Goal: Task Accomplishment & Management: Complete application form

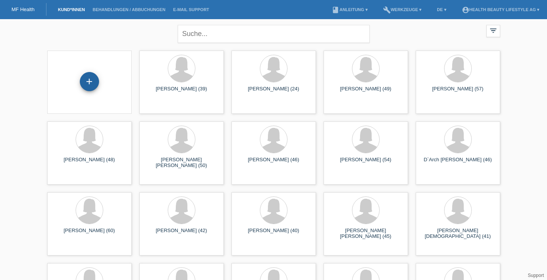
click at [94, 76] on div "+" at bounding box center [89, 81] width 19 height 19
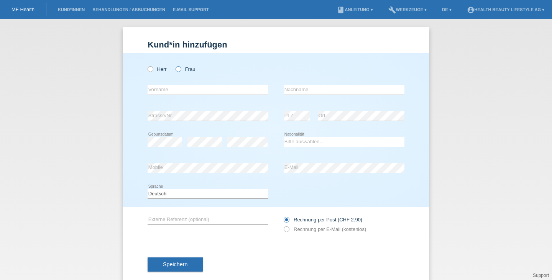
click at [175, 65] on icon at bounding box center [175, 65] width 0 height 0
click at [176, 68] on input "Frau" at bounding box center [178, 68] width 5 height 5
radio input "true"
click at [176, 85] on div "error Vorname" at bounding box center [208, 90] width 121 height 26
click at [174, 92] on input "text" at bounding box center [208, 90] width 121 height 10
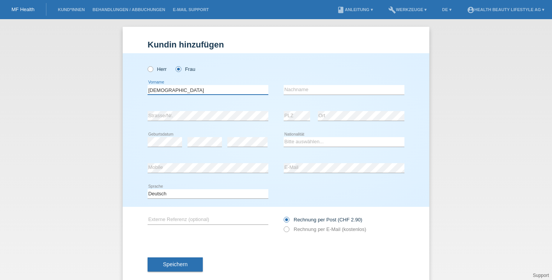
type input "Christen"
type input "Jelena"
click at [311, 142] on select "Bitte auswählen... Schweiz Deutschland Liechtenstein Österreich ------------ Af…" at bounding box center [344, 141] width 121 height 9
select select "BA"
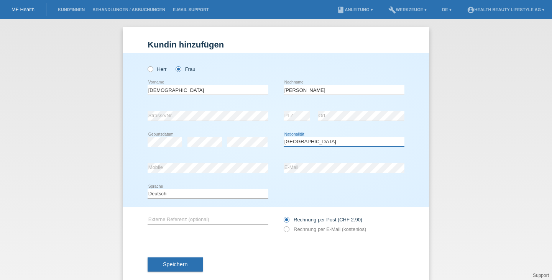
click at [284, 137] on select "Bitte auswählen... Schweiz Deutschland Liechtenstein Österreich ------------ Af…" at bounding box center [344, 141] width 121 height 9
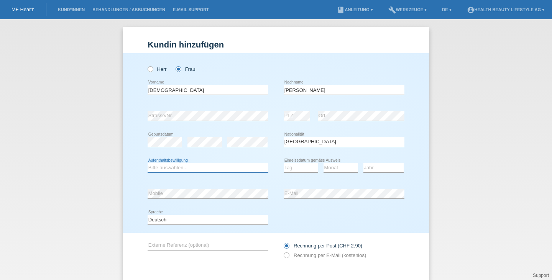
click at [229, 168] on select "Bitte auswählen... C B B - Flüchtlingsstatus Andere" at bounding box center [208, 167] width 121 height 9
select select "B"
click at [148, 163] on select "Bitte auswählen... C B B - Flüchtlingsstatus Andere" at bounding box center [208, 167] width 121 height 9
click at [305, 166] on select "Tag 01 02 03 04 05 06 07 08 09 10 11" at bounding box center [301, 167] width 35 height 9
select select "05"
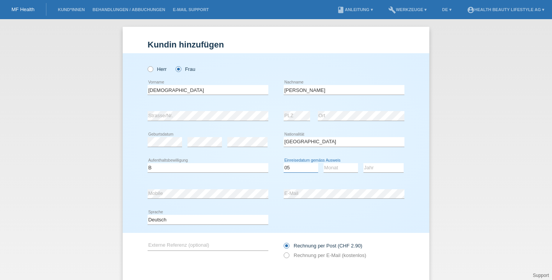
click at [284, 163] on select "Tag 01 02 03 04 05 06 07 08 09 10 11" at bounding box center [301, 167] width 35 height 9
click at [336, 164] on select "Monat 01 02 03 04 05 06 07 08 09 10 11" at bounding box center [341, 167] width 35 height 9
select select "04"
click at [324, 163] on select "Monat 01 02 03 04 05 06 07 08 09 10 11" at bounding box center [341, 167] width 35 height 9
click at [371, 168] on select "Jahr 2025 2024 2023 2022 2021 2020 2019 2018 2017 2016 2015 2014 2013 2012 2011…" at bounding box center [384, 167] width 40 height 9
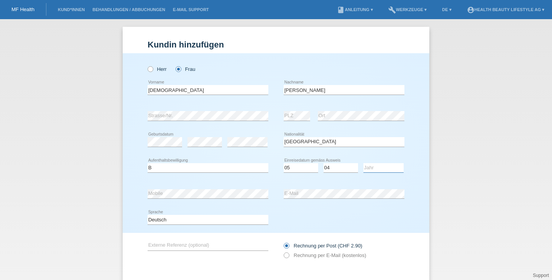
select select "2014"
click at [364, 163] on select "Jahr 2025 2024 2023 2022 2021 2020 2019 2018 2017 2016 2015 2014 2013 2012 2011…" at bounding box center [384, 167] width 40 height 9
click at [320, 256] on label "Rechnung per E-Mail (kostenlos)" at bounding box center [325, 256] width 82 height 6
click at [289, 256] on input "Rechnung per E-Mail (kostenlos)" at bounding box center [286, 258] width 5 height 10
radio input "true"
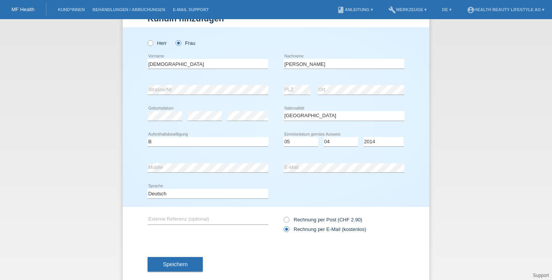
scroll to position [38, 0]
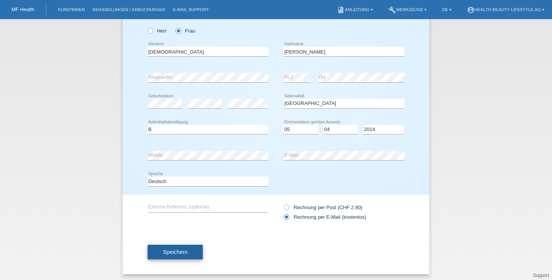
click at [186, 256] on button "Speichern" at bounding box center [175, 252] width 55 height 15
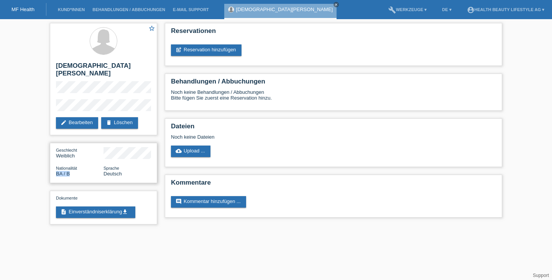
drag, startPoint x: 57, startPoint y: 166, endPoint x: 74, endPoint y: 166, distance: 17.3
click at [74, 166] on div "Nationalität BA / B" at bounding box center [80, 171] width 48 height 12
click at [227, 50] on link "post_add Reservation hinzufügen" at bounding box center [206, 51] width 71 height 12
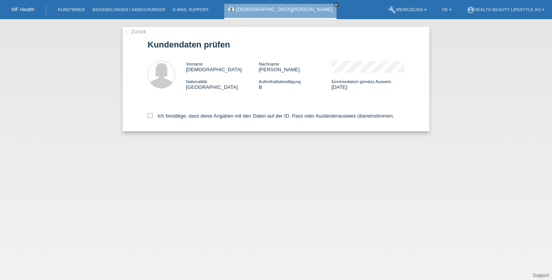
drag, startPoint x: 187, startPoint y: 69, endPoint x: 203, endPoint y: 68, distance: 15.8
click at [203, 68] on div "Vorname Christen" at bounding box center [222, 67] width 73 height 12
click at [371, 87] on div "Einreisedatum gemäss Ausweis 05.04.2014" at bounding box center [368, 85] width 73 height 12
click at [151, 115] on icon at bounding box center [150, 115] width 5 height 5
click at [151, 115] on input "Ich bestätige, dass diese Angaben mit den Daten auf der ID, Pass oder Ausländer…" at bounding box center [150, 115] width 5 height 5
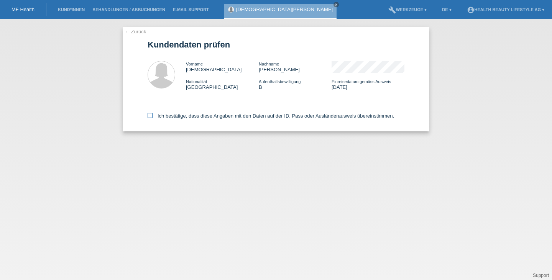
checkbox input "true"
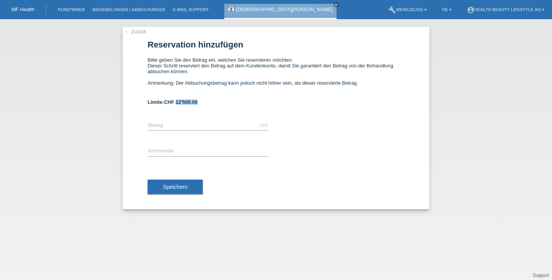
drag, startPoint x: 177, startPoint y: 103, endPoint x: 206, endPoint y: 100, distance: 29.4
click at [206, 100] on form "Reservation hinzufügen Bitte geben Sie den Betrag ein, welchen Sie reservieren …" at bounding box center [276, 124] width 257 height 169
click at [187, 125] on input "text" at bounding box center [208, 126] width 121 height 10
click at [185, 156] on input "text" at bounding box center [208, 152] width 121 height 10
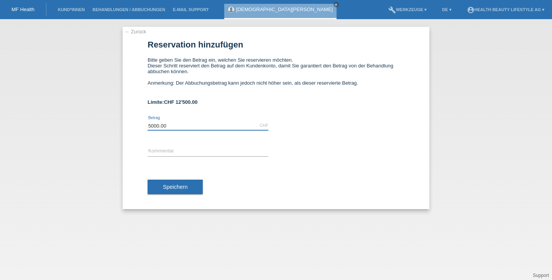
click at [155, 127] on input "5000.00" at bounding box center [208, 126] width 121 height 10
click at [152, 128] on input "5000.00" at bounding box center [208, 126] width 121 height 10
type input "4500.00"
click at [183, 148] on div "error Kommentar" at bounding box center [208, 152] width 121 height 26
click at [181, 151] on input "text" at bounding box center [208, 152] width 121 height 10
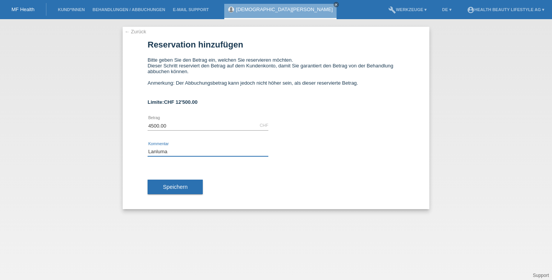
click at [186, 151] on input "Lanluma" at bounding box center [208, 152] width 121 height 10
type input "Lanluma 4 Flaschen"
click at [181, 190] on span "Speichern" at bounding box center [175, 187] width 25 height 6
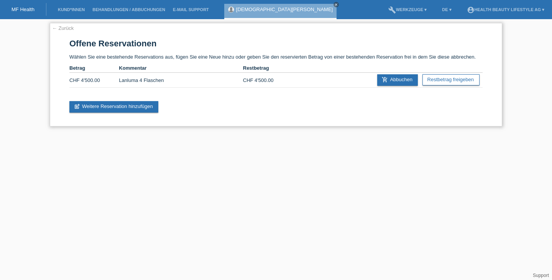
click at [69, 28] on link "← Zurück" at bounding box center [62, 28] width 21 height 6
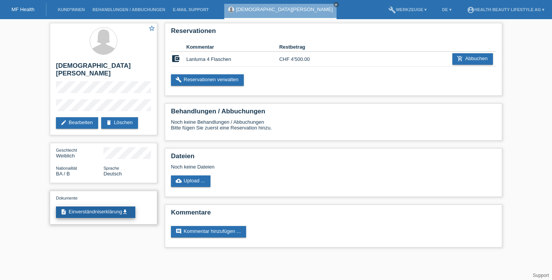
click at [98, 207] on link "description Einverständniserklärung get_app" at bounding box center [95, 213] width 79 height 12
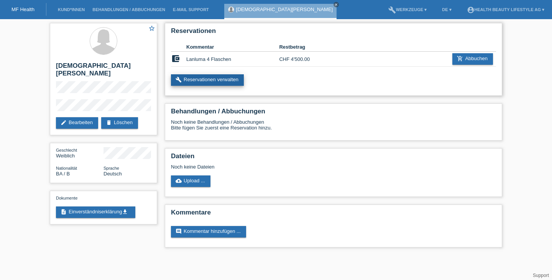
click at [228, 81] on link "build Reservationen verwalten" at bounding box center [207, 80] width 73 height 12
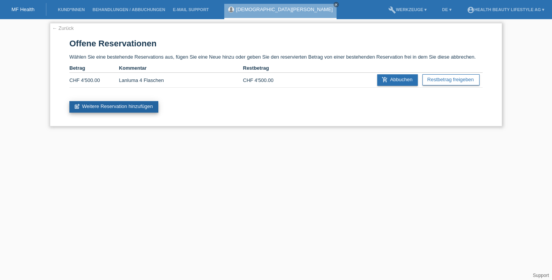
click at [149, 109] on link "post_add Weitere Reservation hinzufügen" at bounding box center [113, 107] width 89 height 12
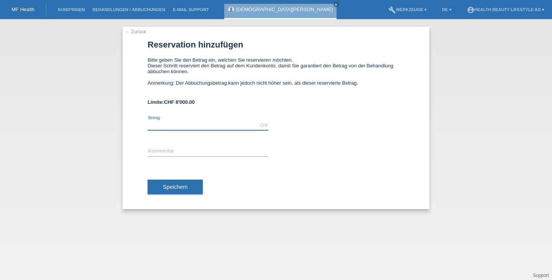
click at [158, 124] on input "text" at bounding box center [208, 126] width 121 height 10
type input "3000.00"
click at [160, 151] on input "text" at bounding box center [208, 152] width 121 height 10
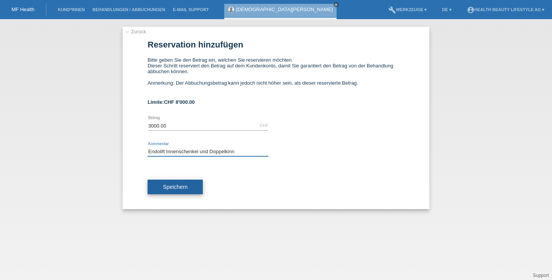
type input "Endolift Innenschenkel und Doppelkinn"
click at [172, 189] on span "Speichern" at bounding box center [175, 187] width 25 height 6
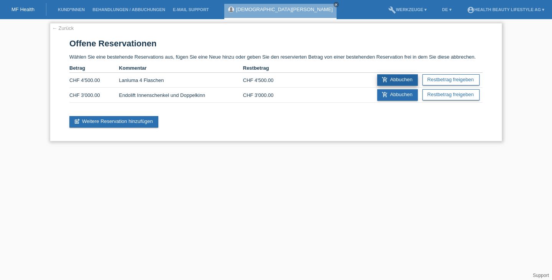
click at [396, 80] on link "add_shopping_cart Abbuchen" at bounding box center [398, 80] width 41 height 12
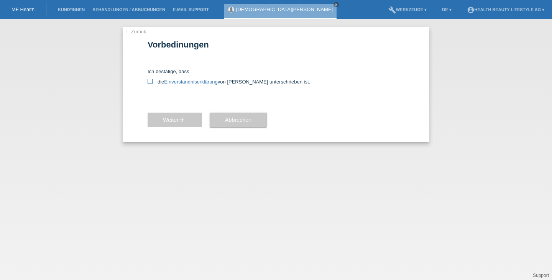
click at [150, 81] on icon at bounding box center [150, 81] width 5 height 5
click at [150, 81] on input "die Einverständniserklärung von der Kundin unterschrieben ist." at bounding box center [150, 81] width 5 height 5
checkbox input "true"
click at [192, 123] on button "Weiter arrow_forward" at bounding box center [175, 120] width 54 height 15
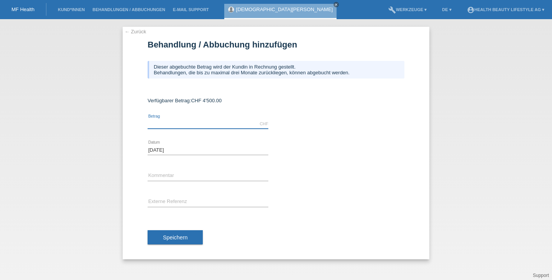
click at [186, 124] on input "text" at bounding box center [208, 124] width 121 height 10
click at [170, 129] on input "text" at bounding box center [208, 124] width 121 height 10
type input "4500.00"
click at [173, 172] on input "text" at bounding box center [208, 176] width 121 height 10
type input "Lanluma 4 Flaschen"
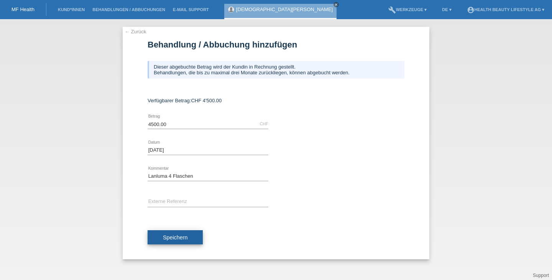
click at [180, 235] on button "Speichern" at bounding box center [175, 238] width 55 height 15
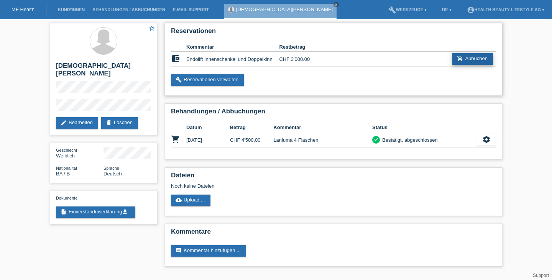
click at [479, 58] on link "add_shopping_cart Abbuchen" at bounding box center [473, 59] width 41 height 12
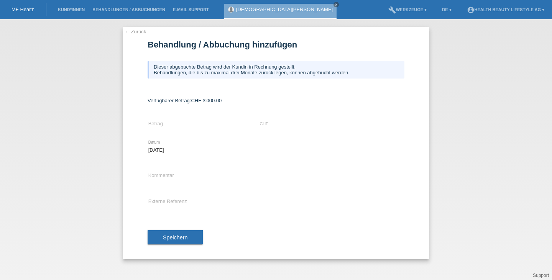
click at [185, 119] on div "CHF error Betrag" at bounding box center [208, 124] width 121 height 26
click at [185, 124] on input "text" at bounding box center [208, 124] width 121 height 10
type input "3000.00"
click at [188, 174] on input "text" at bounding box center [208, 176] width 121 height 10
type input "Endolift Innenschenkel und Doppelkinn"
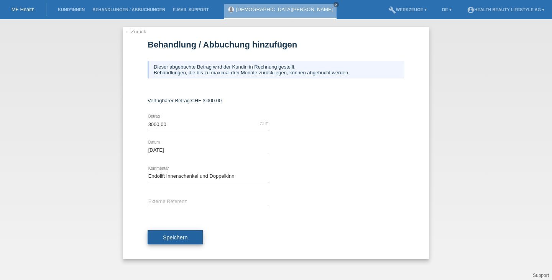
click at [191, 236] on button "Speichern" at bounding box center [175, 238] width 55 height 15
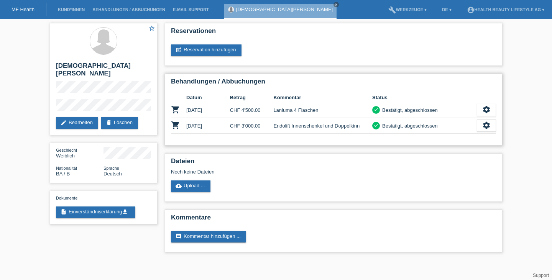
click at [384, 108] on div "Bestätigt, abgeschlossen" at bounding box center [409, 110] width 58 height 8
drag, startPoint x: 435, startPoint y: 125, endPoint x: 382, endPoint y: 106, distance: 56.1
click at [382, 106] on tbody "shopping_cart [DATE] CHF 4'500.00 Lanluma 4 Flaschen check" at bounding box center [333, 117] width 325 height 31
click at [402, 112] on div "Bestätigt, abgeschlossen" at bounding box center [409, 110] width 58 height 8
